Goal: Information Seeking & Learning: Learn about a topic

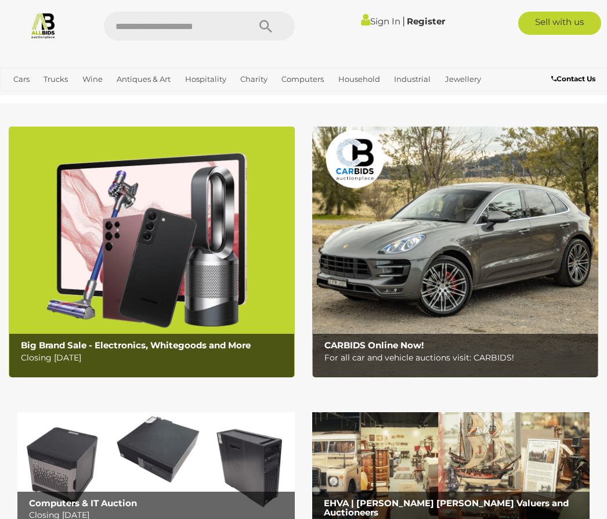
click at [0, 0] on link "Antiques & Vintage" at bounding box center [0, 0] width 0 height 0
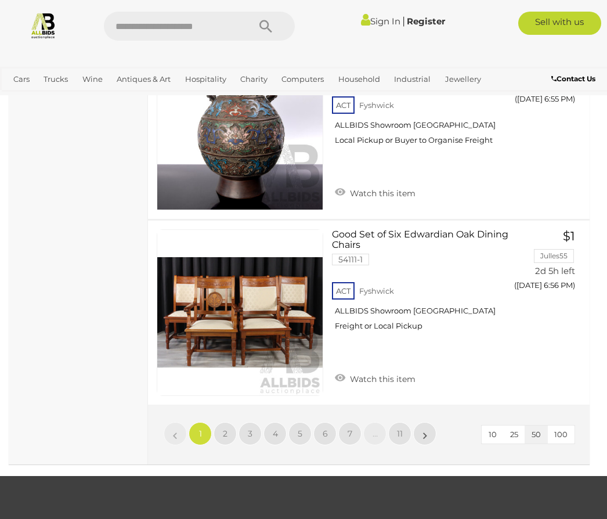
scroll to position [9505, 0]
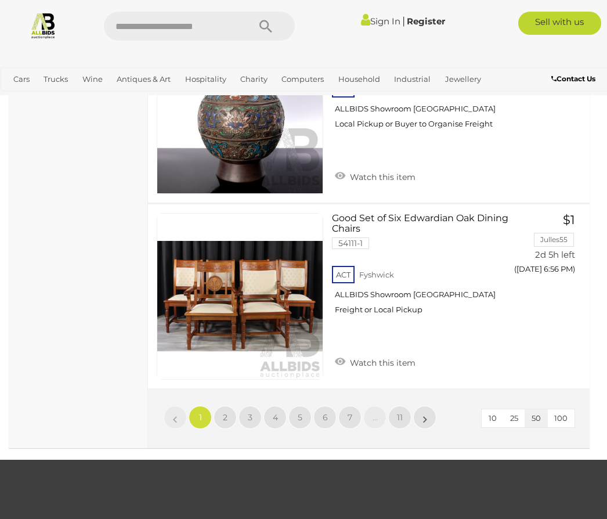
click at [226, 412] on span "2" at bounding box center [225, 417] width 5 height 10
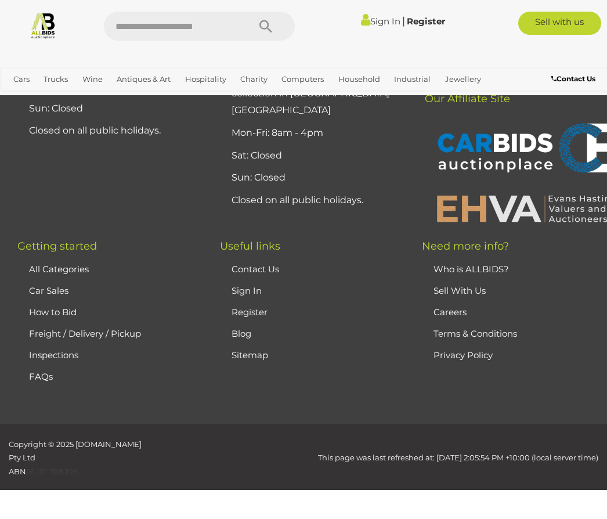
scroll to position [169, 0]
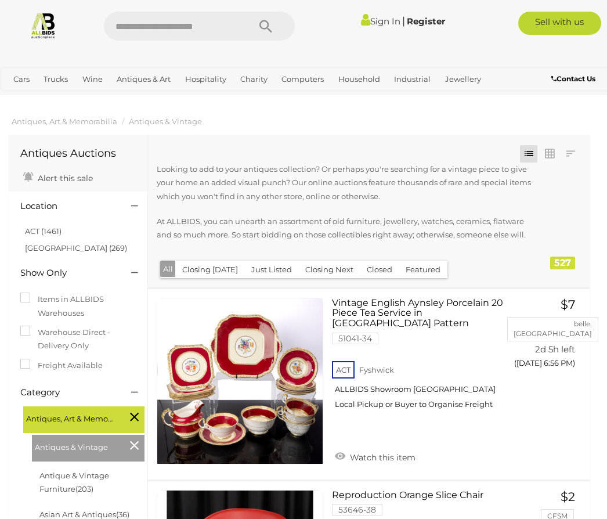
click at [127, 24] on input "text" at bounding box center [171, 26] width 134 height 29
type input "*********"
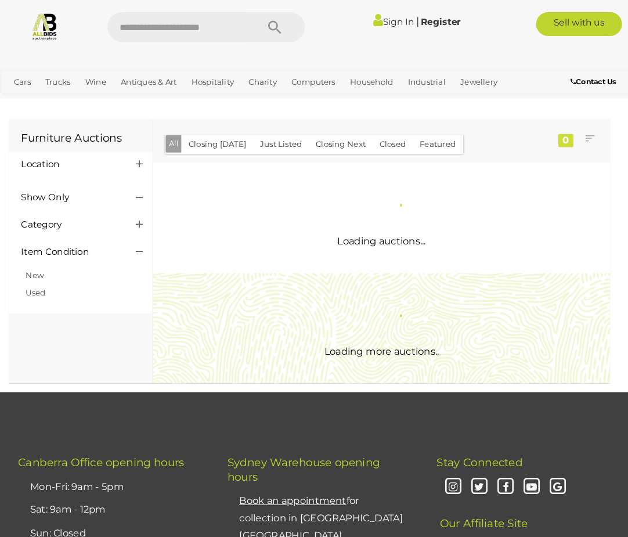
scroll to position [3, 0]
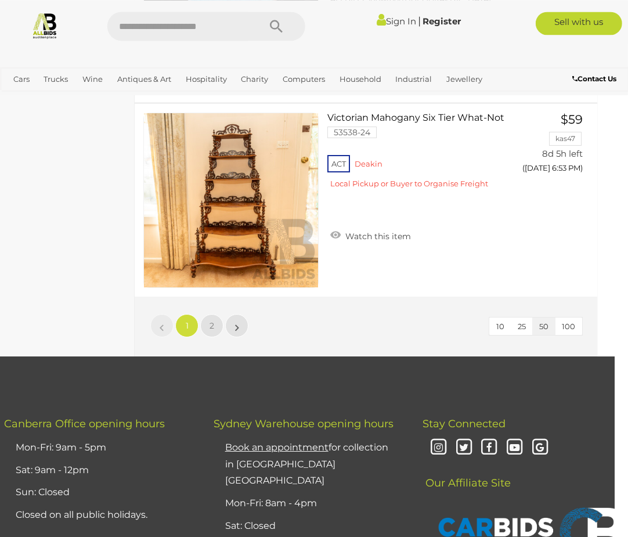
scroll to position [9647, 14]
click at [214, 314] on link "2" at bounding box center [211, 325] width 23 height 23
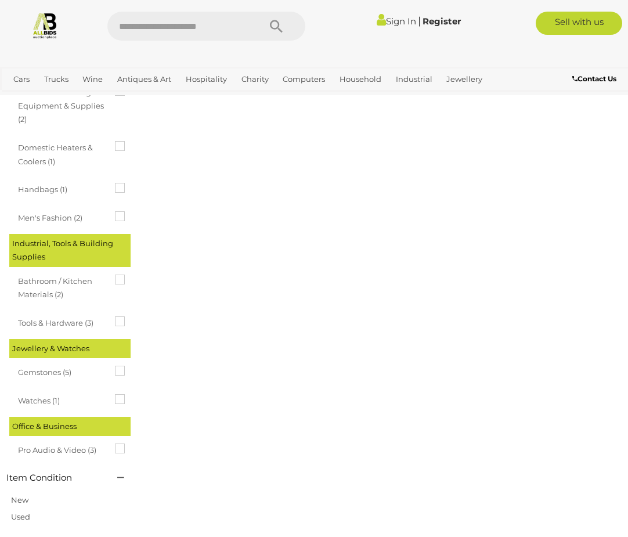
scroll to position [0, 0]
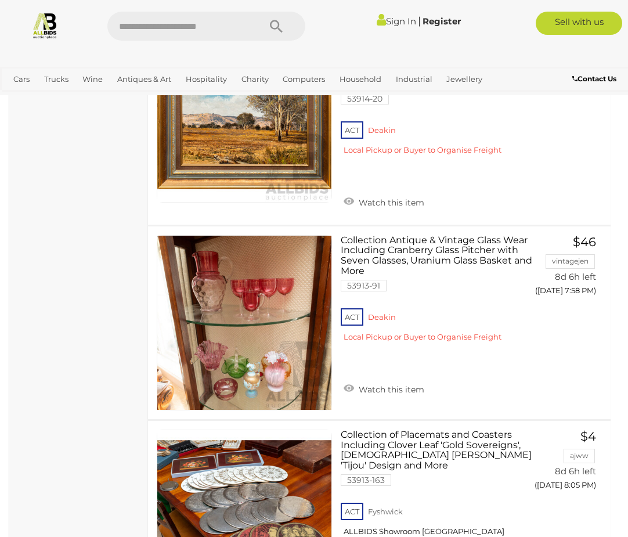
scroll to position [2686, 0]
